Goal: Information Seeking & Learning: Find specific fact

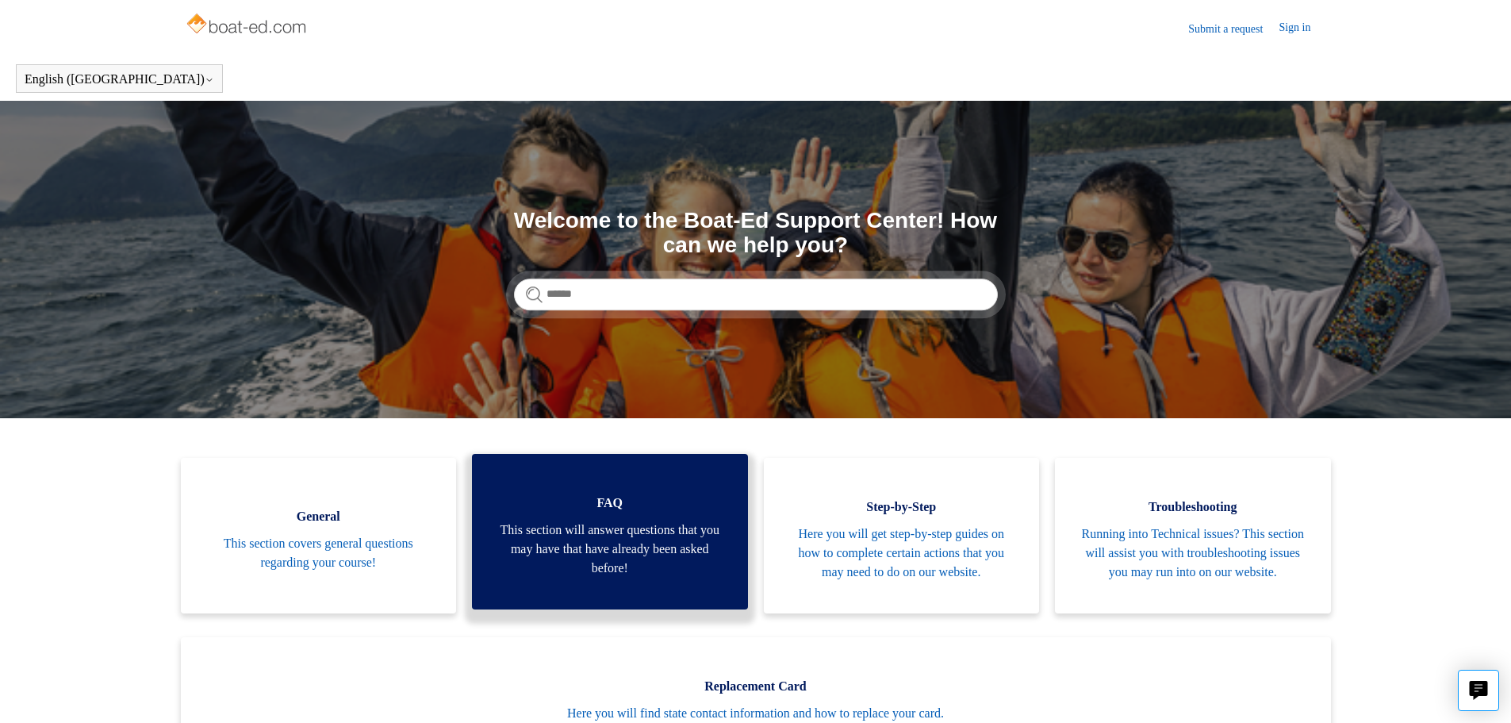
click at [563, 565] on span "This section will answer questions that you may have that have already been ask…" at bounding box center [610, 548] width 228 height 57
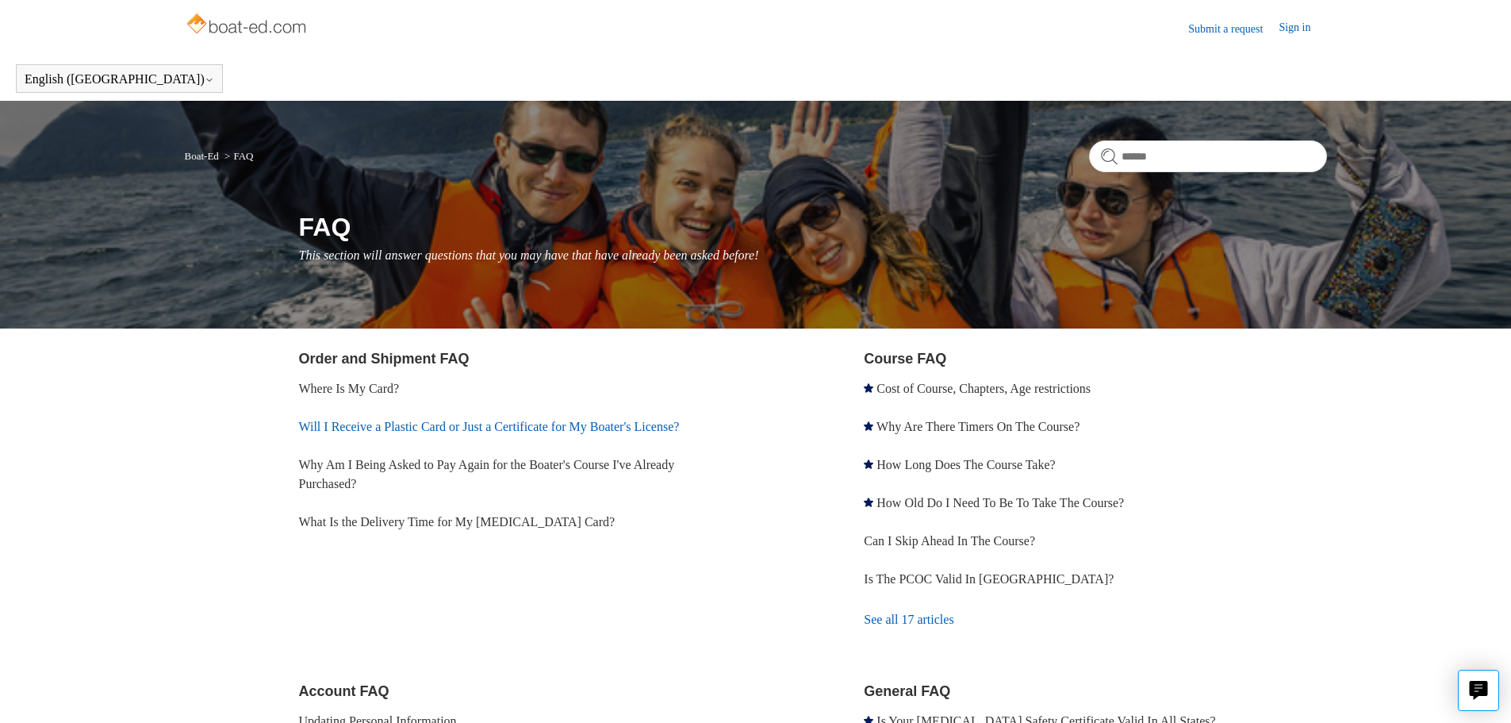
click at [527, 424] on link "Will I Receive a Plastic Card or Just a Certificate for My Boater's License?" at bounding box center [489, 426] width 381 height 13
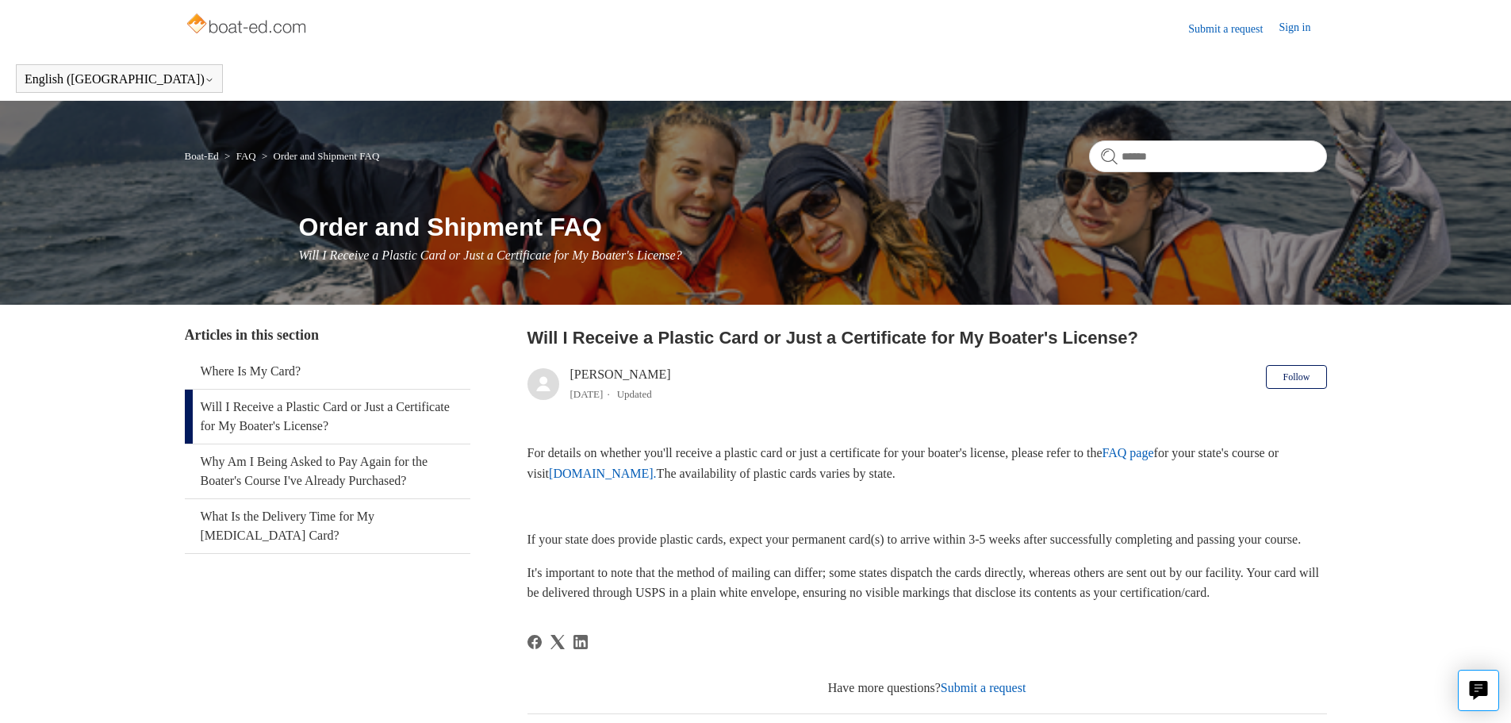
click at [712, 515] on p at bounding box center [926, 506] width 799 height 21
